Goal: Check status: Check status

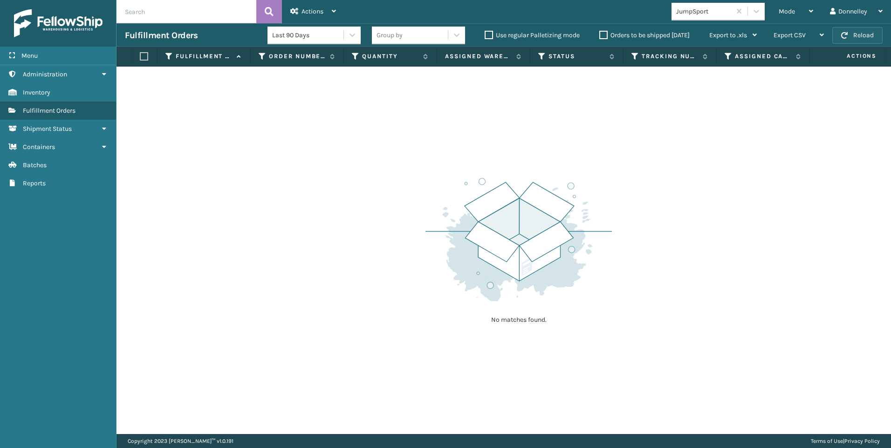
click at [853, 35] on button "Reload" at bounding box center [857, 35] width 50 height 17
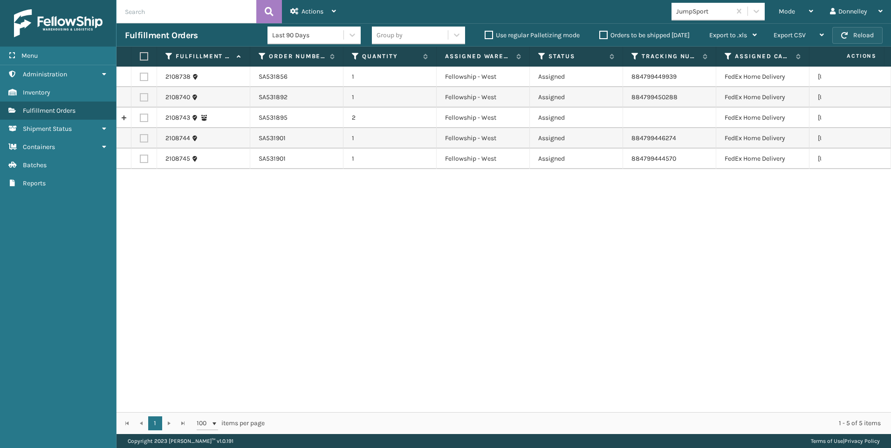
click at [859, 37] on button "Reload" at bounding box center [857, 35] width 50 height 17
click at [164, 15] on input "text" at bounding box center [186, 11] width 140 height 23
paste input "SA531909"
type input "SA531909"
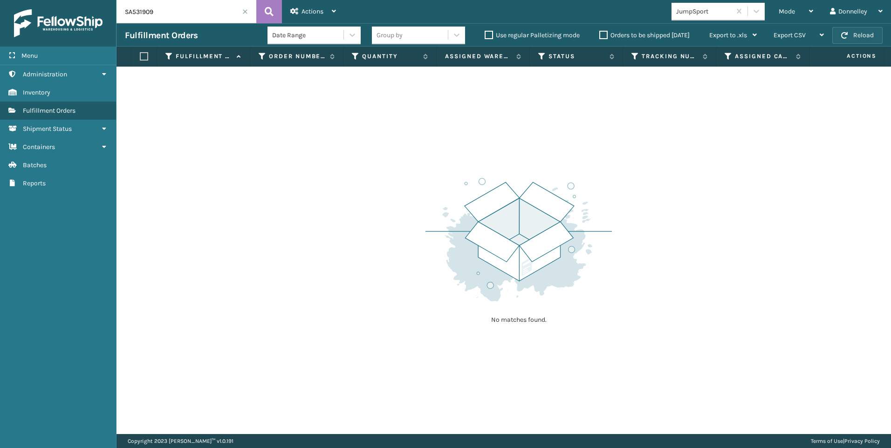
click at [853, 32] on button "Reload" at bounding box center [857, 35] width 50 height 17
drag, startPoint x: 190, startPoint y: 11, endPoint x: 76, endPoint y: 12, distance: 113.7
click at [76, 0] on div "Menu Administration Inventory Fulfillment Orders Shipment Status Containers Bat…" at bounding box center [445, 0] width 891 height 0
click at [168, 15] on input "text" at bounding box center [186, 11] width 140 height 23
paste input "SA531909"
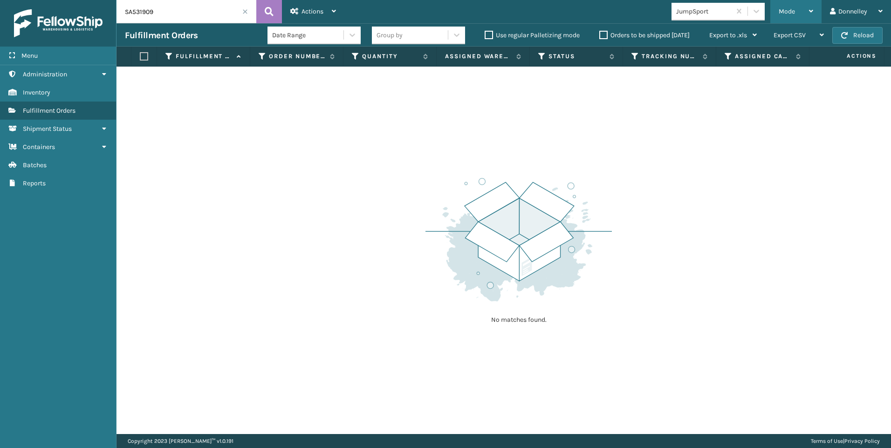
type input "SA531909"
click at [805, 13] on div "Mode" at bounding box center [795, 11] width 34 height 23
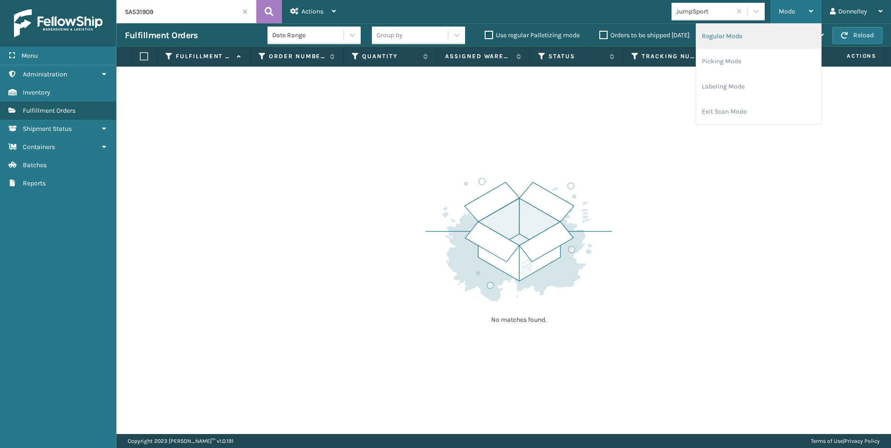
click at [754, 39] on li "Regular Mode" at bounding box center [758, 36] width 125 height 25
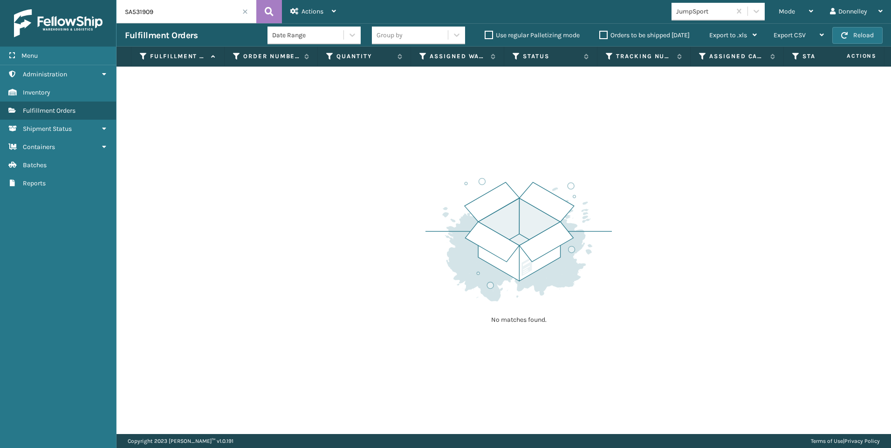
click at [218, 9] on input "SA531909" at bounding box center [186, 11] width 140 height 23
